Goal: Use online tool/utility

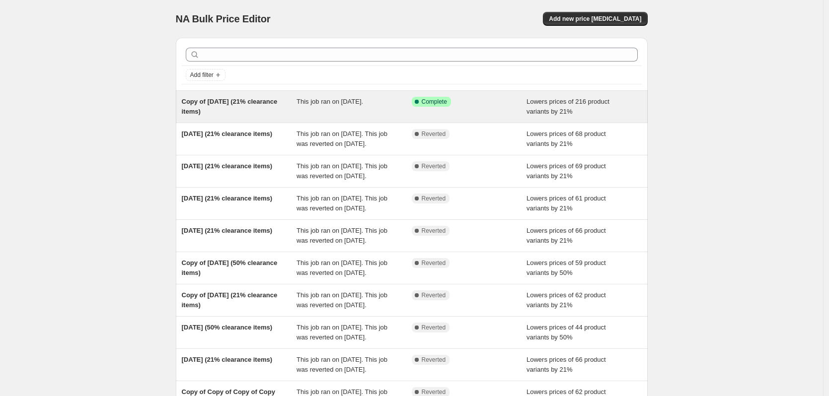
click at [248, 99] on span "Copy of [DATE] (21% clearance items)" at bounding box center [230, 106] width 96 height 17
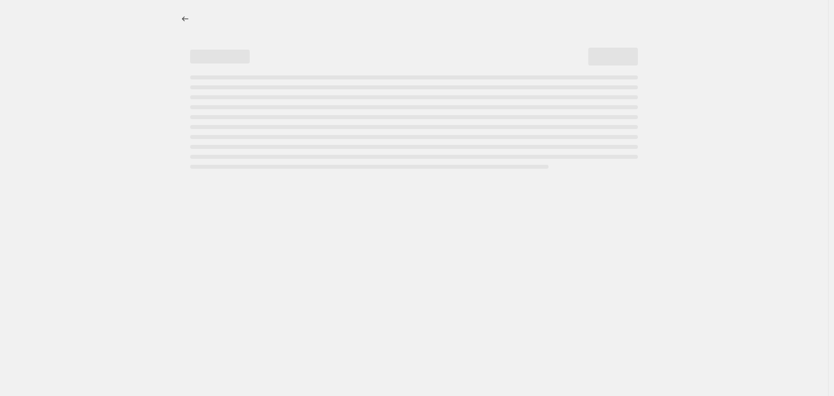
select select "percentage"
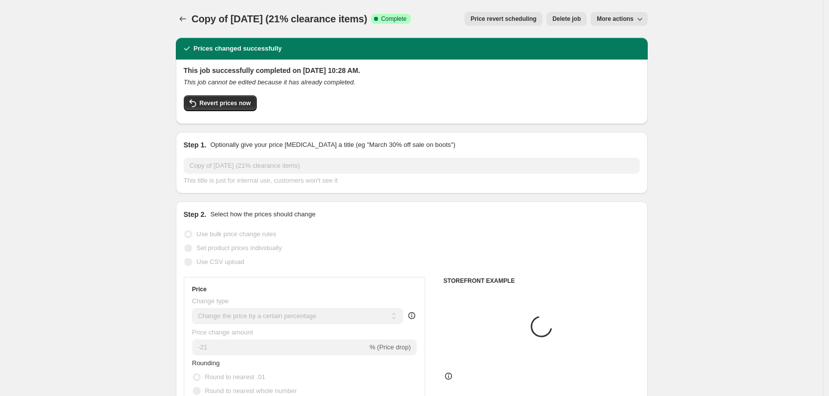
select select "collection"
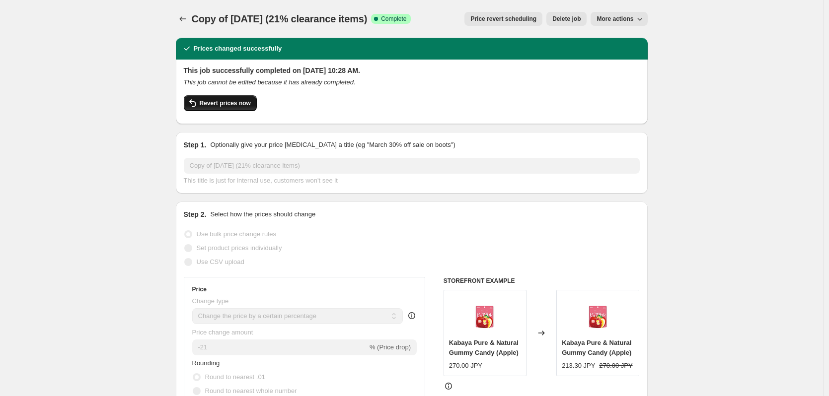
click at [234, 97] on button "Revert prices now" at bounding box center [220, 103] width 73 height 16
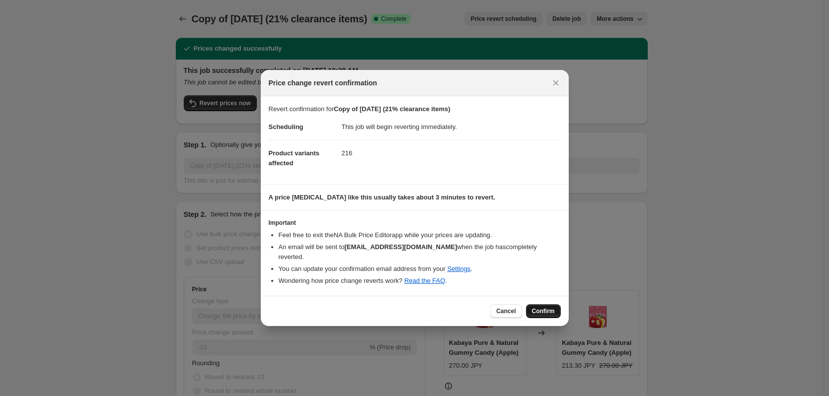
click at [536, 310] on span "Confirm" at bounding box center [543, 311] width 23 height 8
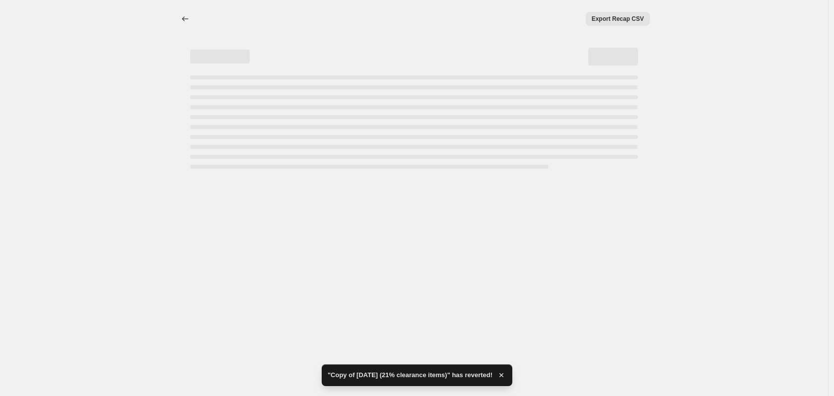
select select "percentage"
select select "collection"
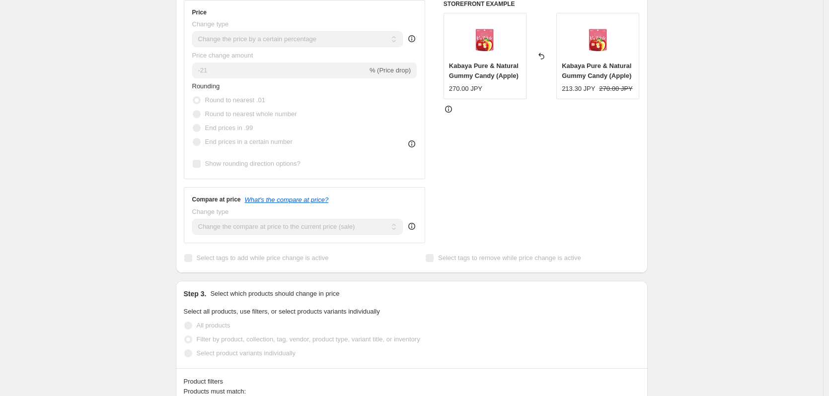
scroll to position [397, 0]
